Goal: Task Accomplishment & Management: Manage account settings

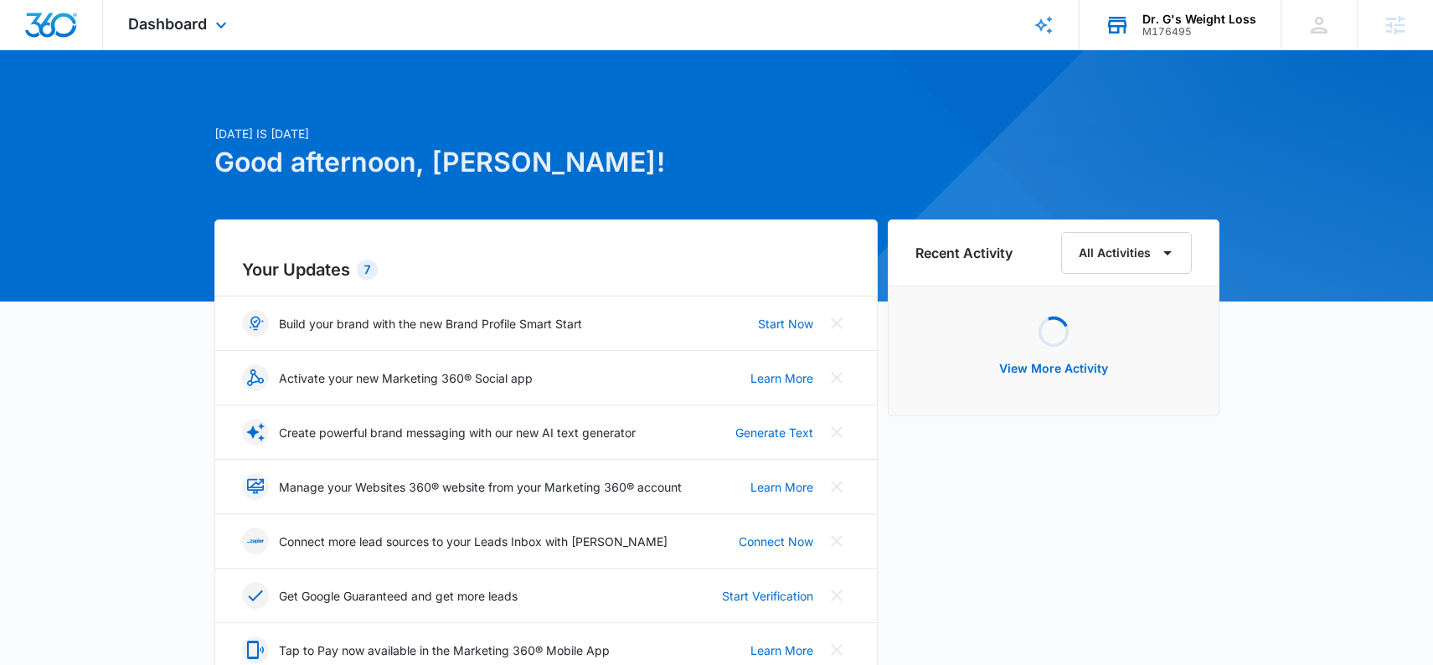
click at [1180, 13] on div "Dr. G's Weight Loss" at bounding box center [1200, 19] width 114 height 13
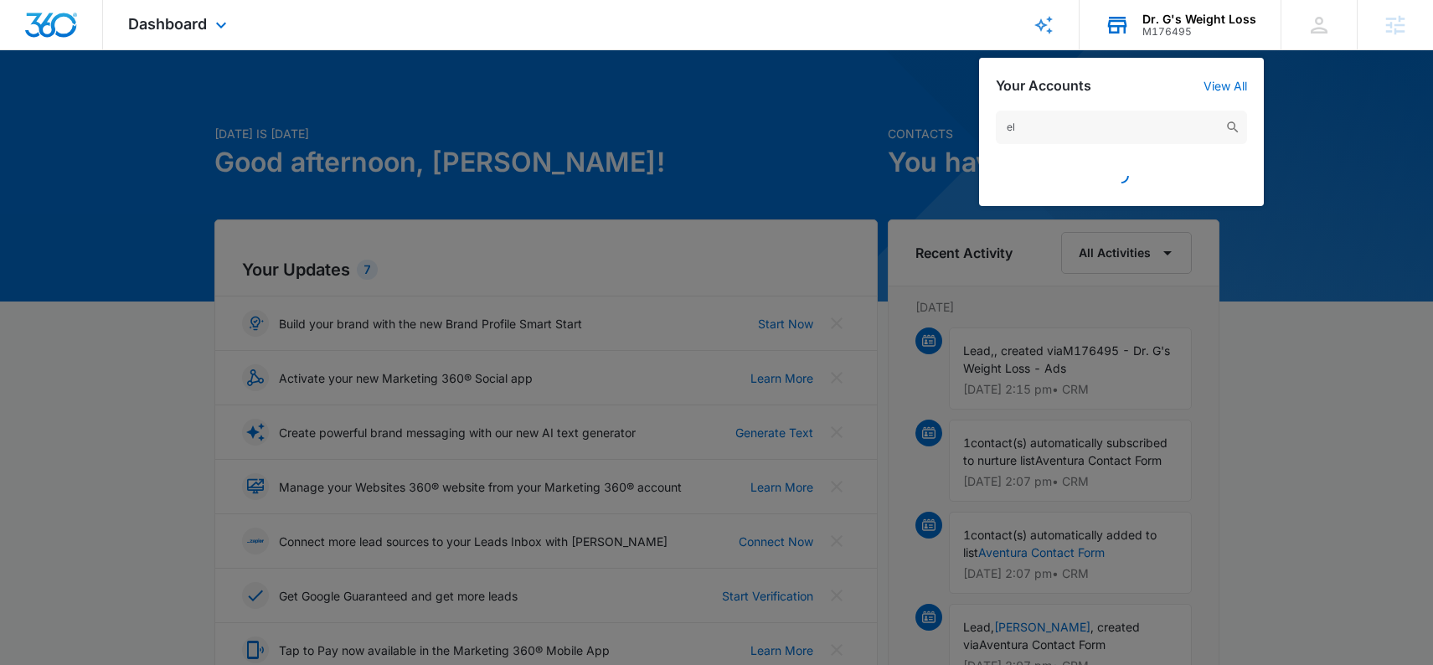
type input "e"
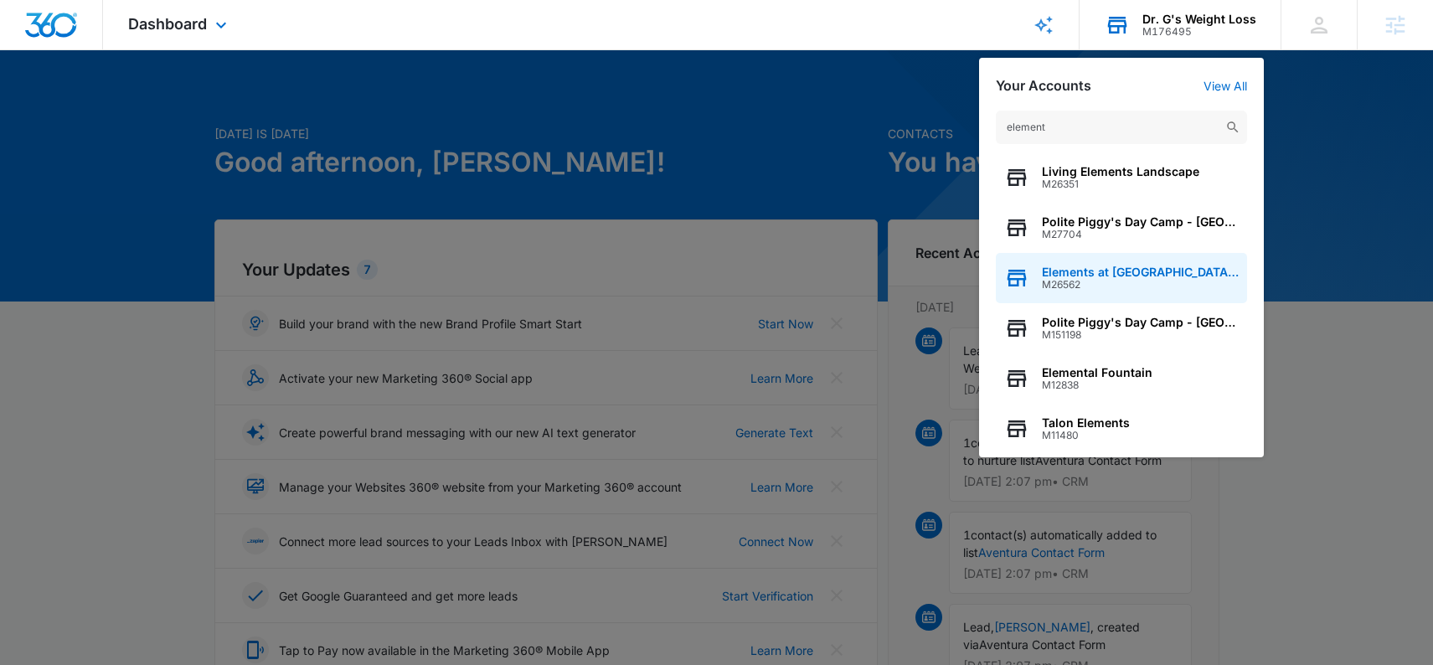
type input "element"
click at [1151, 280] on span "M26562" at bounding box center [1140, 285] width 197 height 12
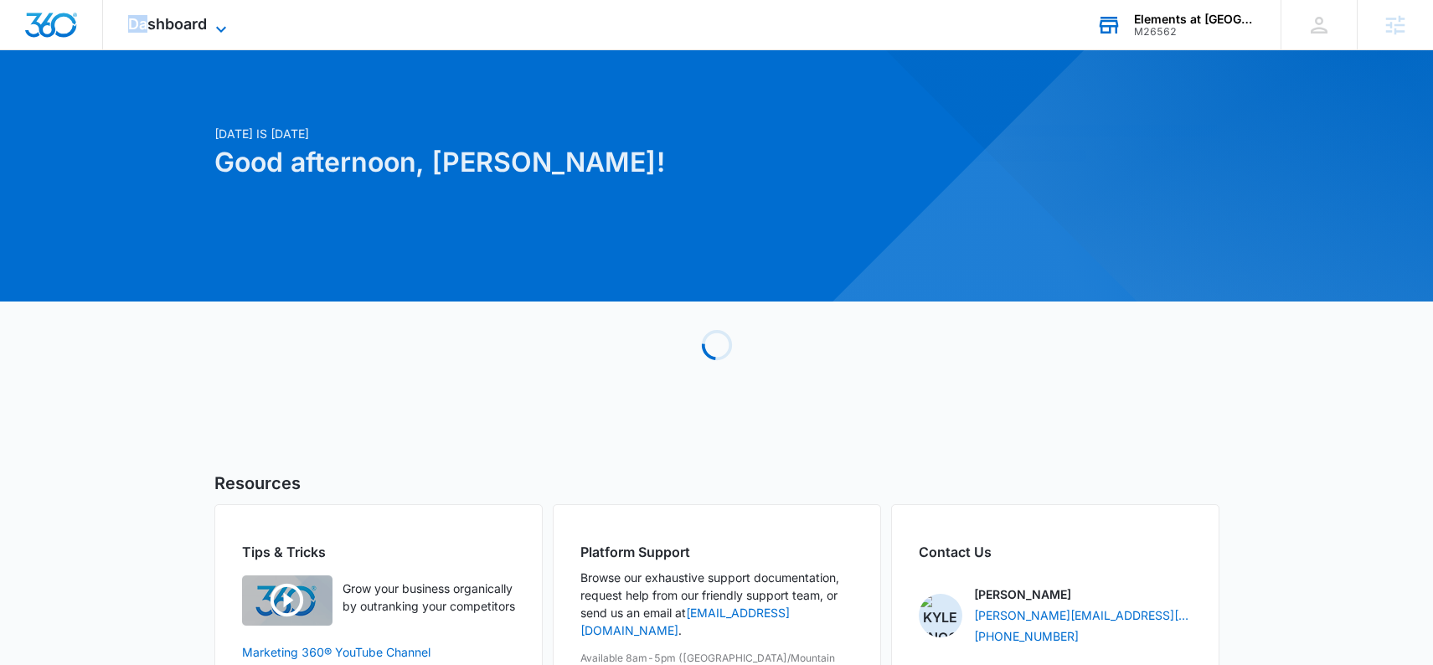
click at [144, 15] on div "Dashboard Apps Reputation Websites Forms CRM Email Social Shop Payments POS Con…" at bounding box center [179, 24] width 153 height 49
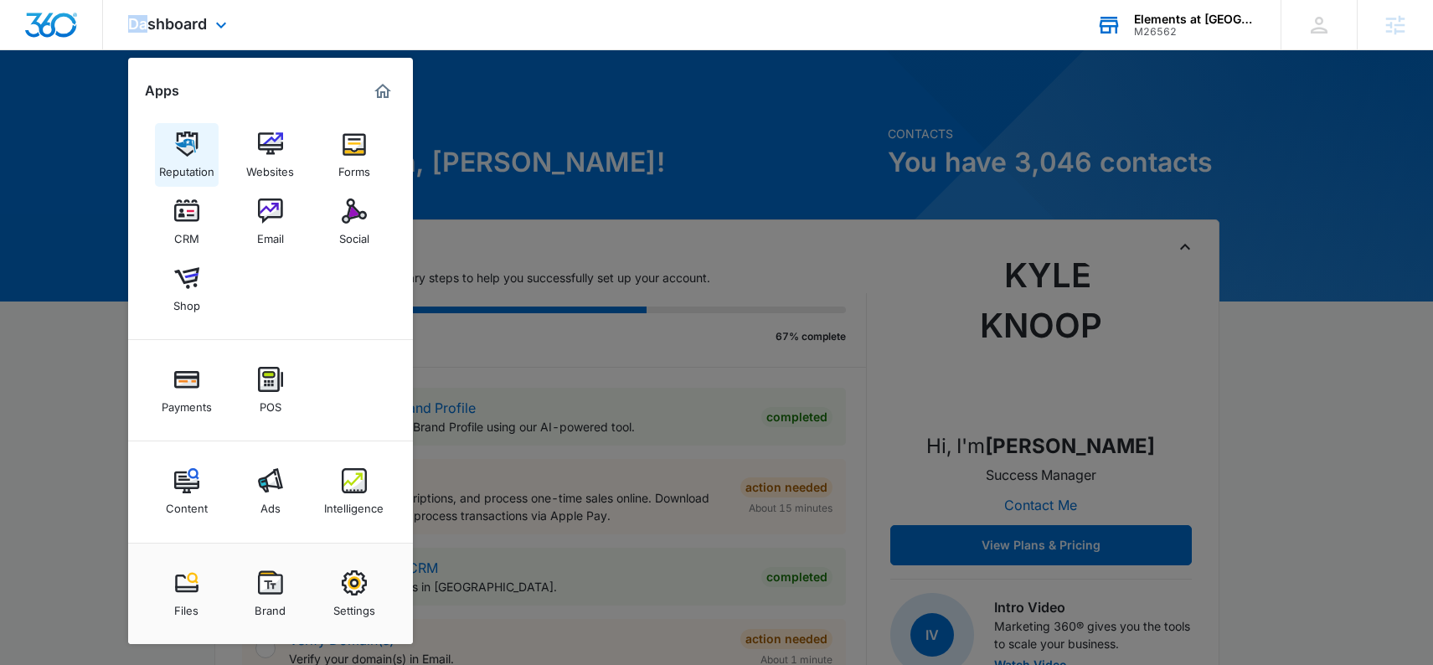
click at [193, 149] on img at bounding box center [186, 144] width 25 height 25
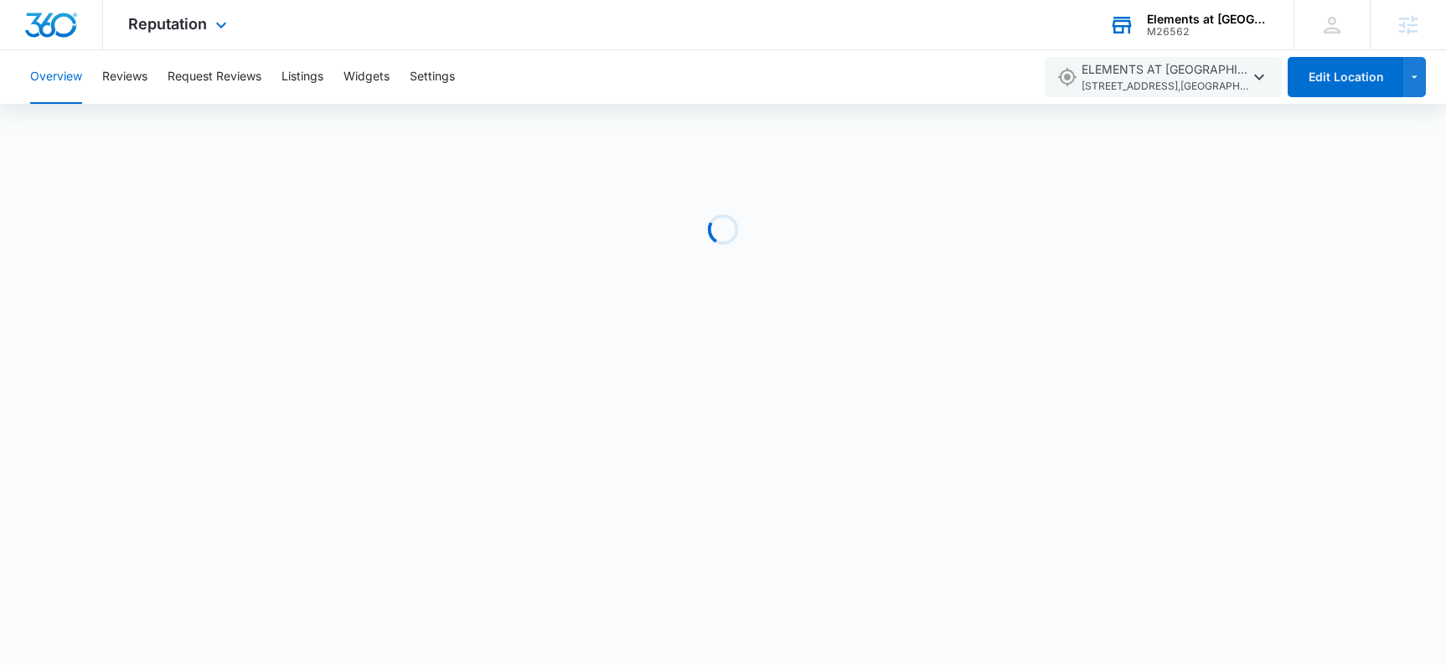
click at [176, 33] on div "Reputation Apps Reputation Websites Forms CRM Email Social Shop Payments POS Co…" at bounding box center [179, 24] width 153 height 49
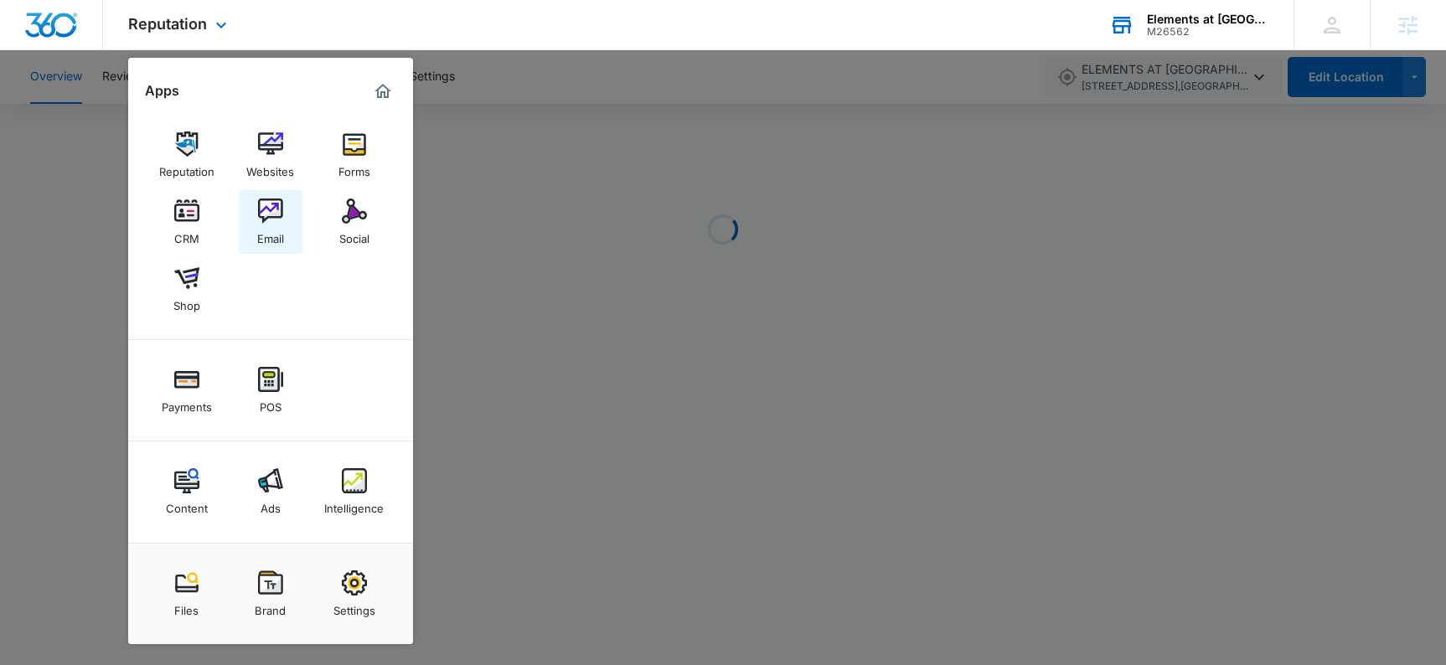
click at [268, 207] on img at bounding box center [270, 211] width 25 height 25
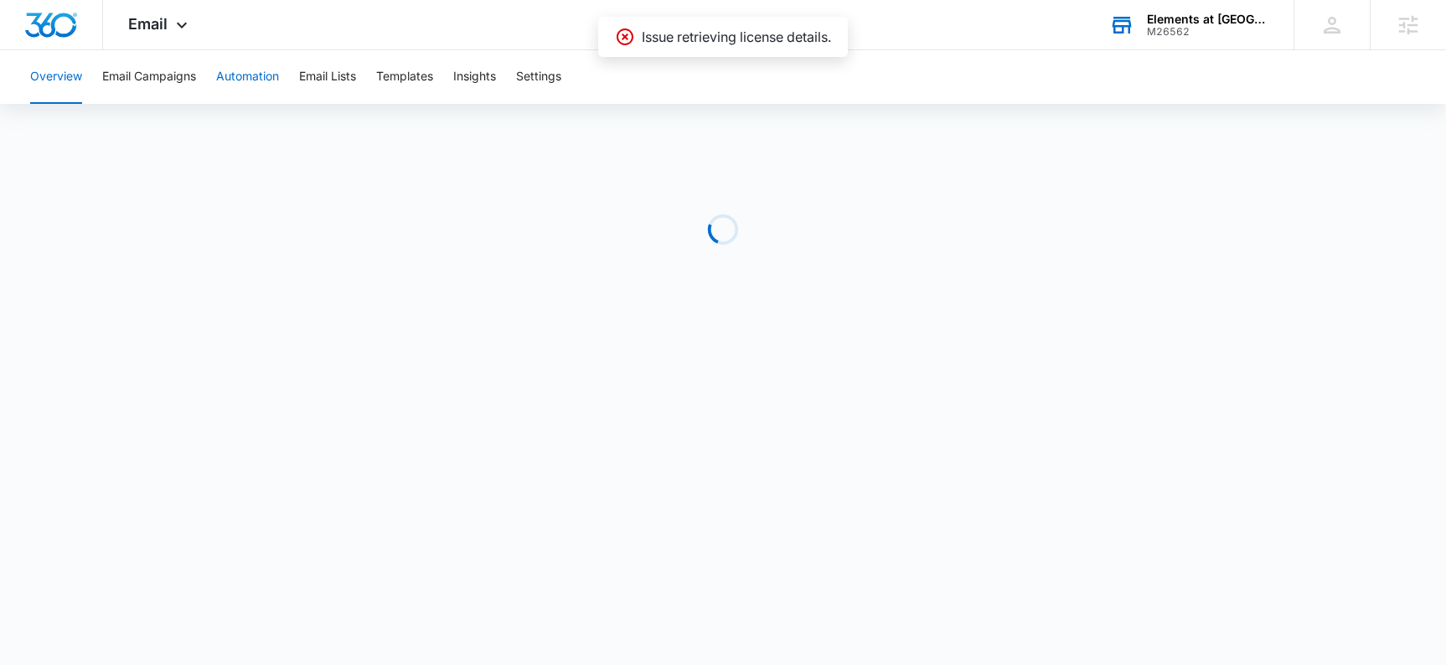
click at [245, 79] on button "Automation" at bounding box center [247, 77] width 63 height 54
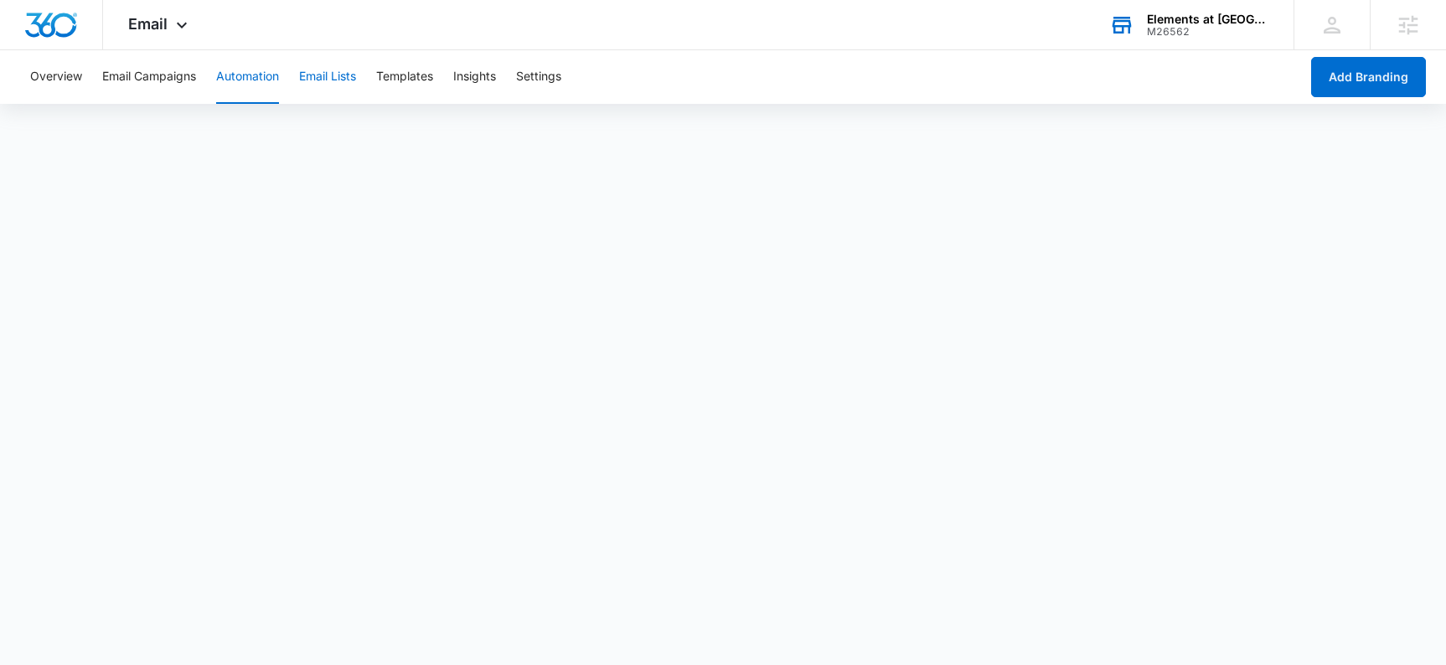
click at [352, 80] on button "Email Lists" at bounding box center [327, 77] width 57 height 54
